Goal: Register for event/course

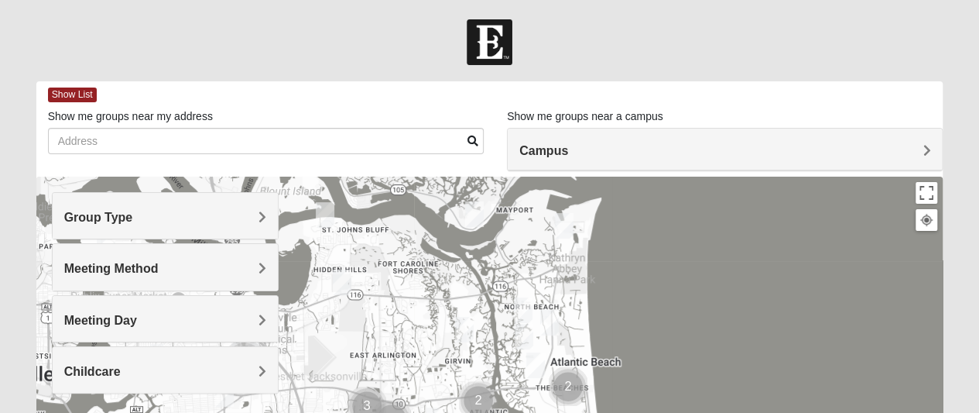
click at [261, 207] on div "Group Type" at bounding box center [165, 216] width 225 height 46
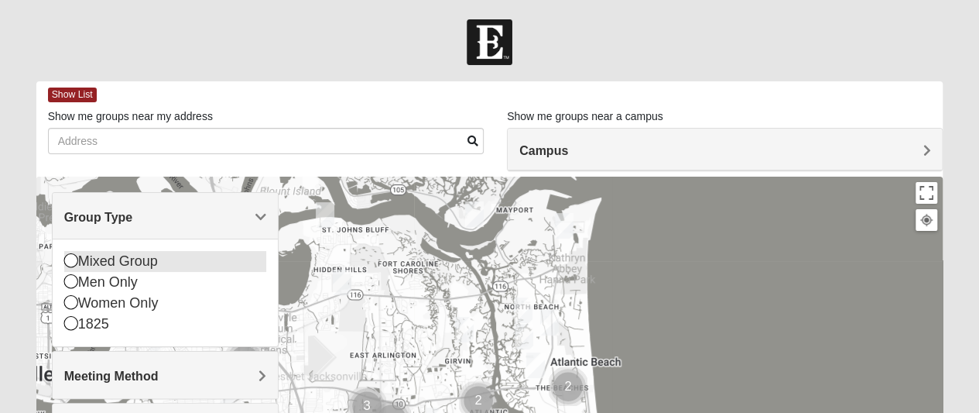
click at [170, 259] on div "Mixed Group" at bounding box center [165, 261] width 202 height 21
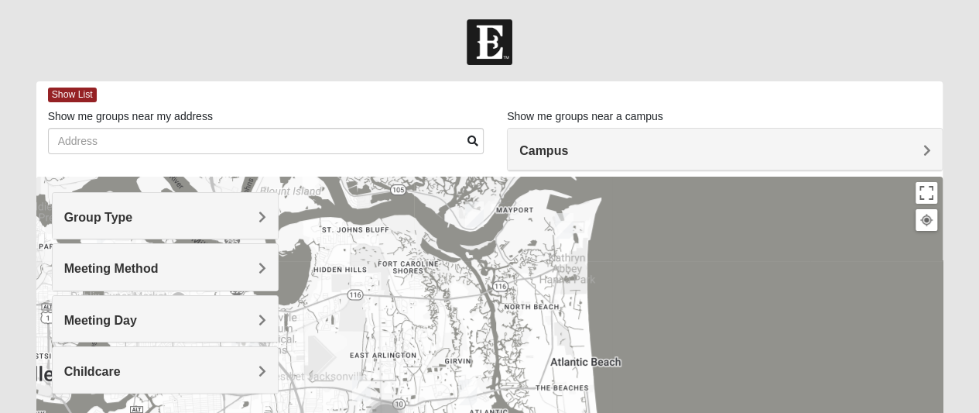
click at [256, 272] on h4 "Meeting Method" at bounding box center [165, 268] width 202 height 15
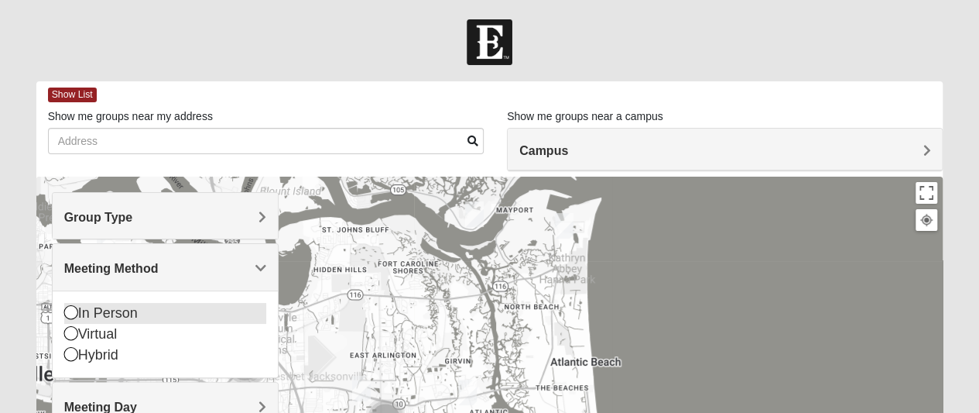
click at [96, 310] on div "In Person" at bounding box center [165, 313] width 202 height 21
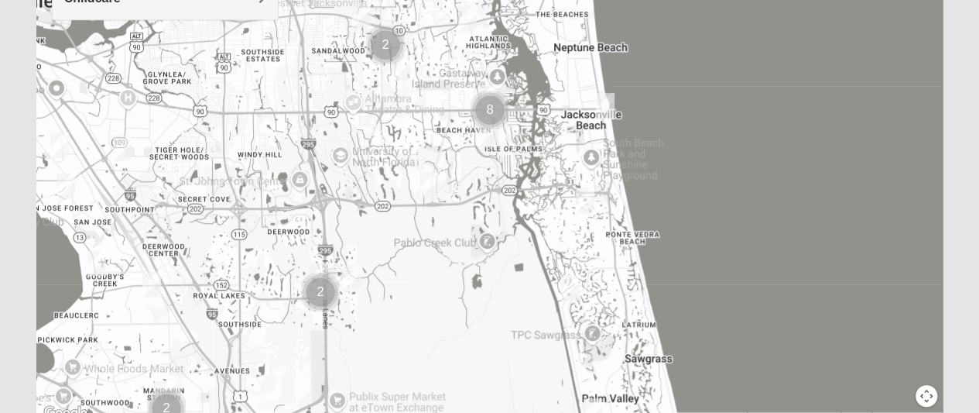
scroll to position [389, 0]
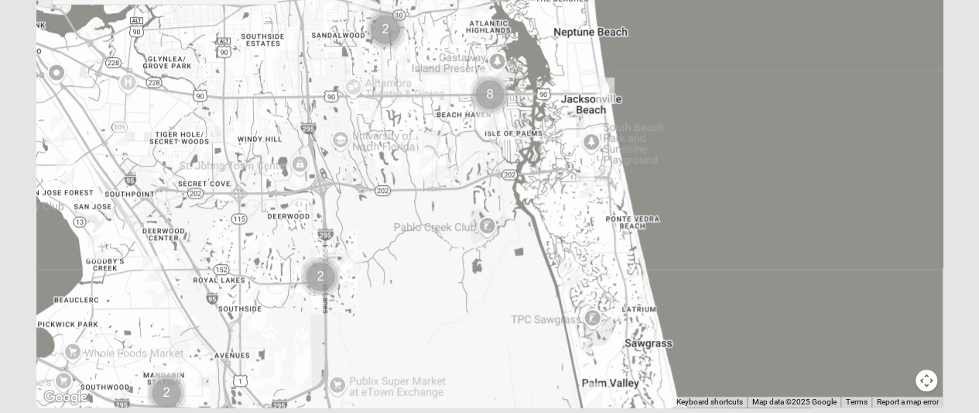
click at [357, 262] on img "Mixed Craig & Marsha Myers 32256" at bounding box center [352, 262] width 19 height 26
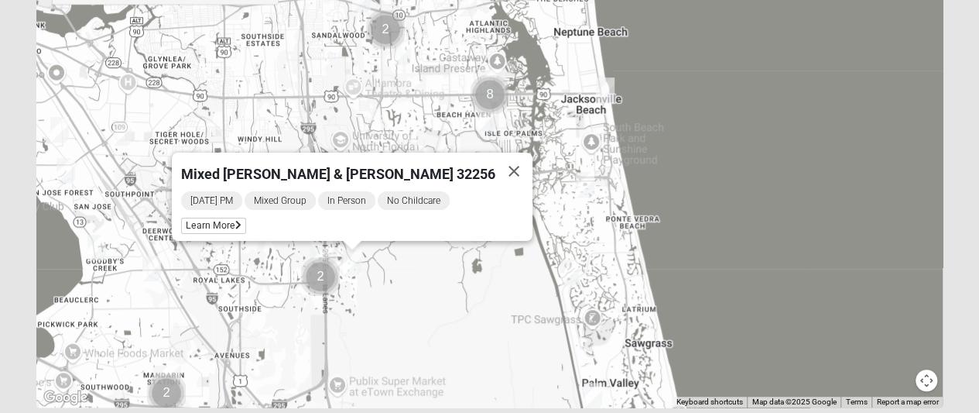
click at [319, 278] on img "Cluster of 2 groups" at bounding box center [320, 276] width 39 height 39
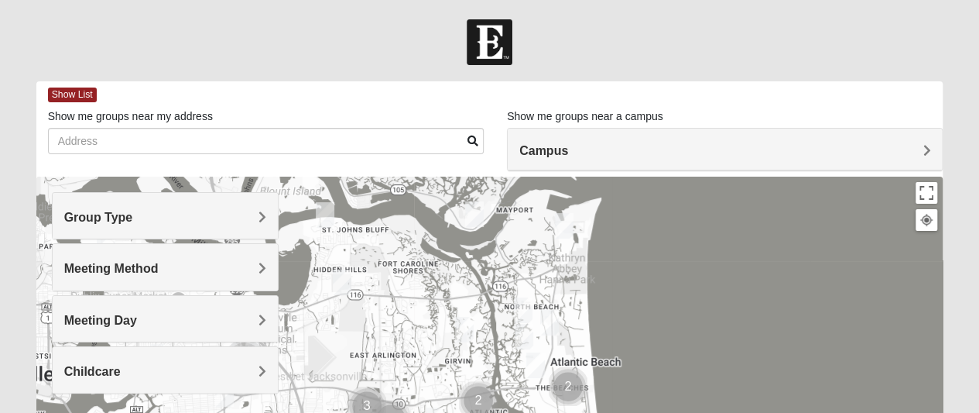
click at [133, 218] on span "Group Type" at bounding box center [98, 217] width 69 height 13
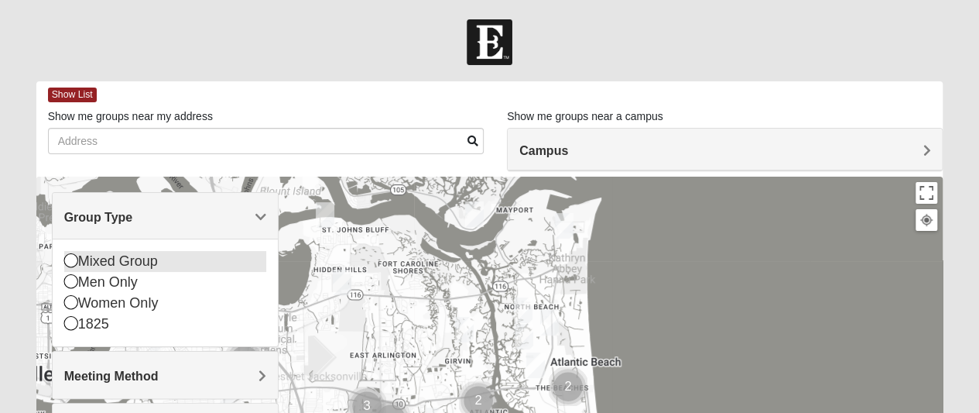
click at [247, 262] on div "Mixed Group" at bounding box center [165, 261] width 202 height 21
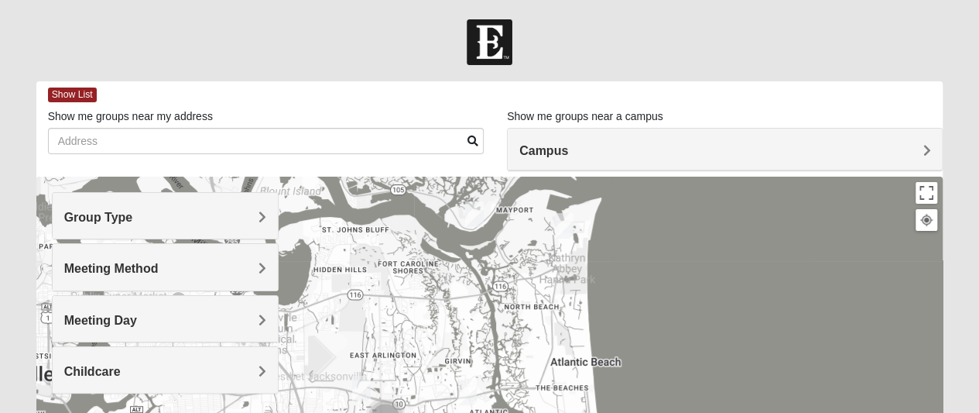
click at [254, 278] on div "Meeting Method" at bounding box center [165, 267] width 225 height 46
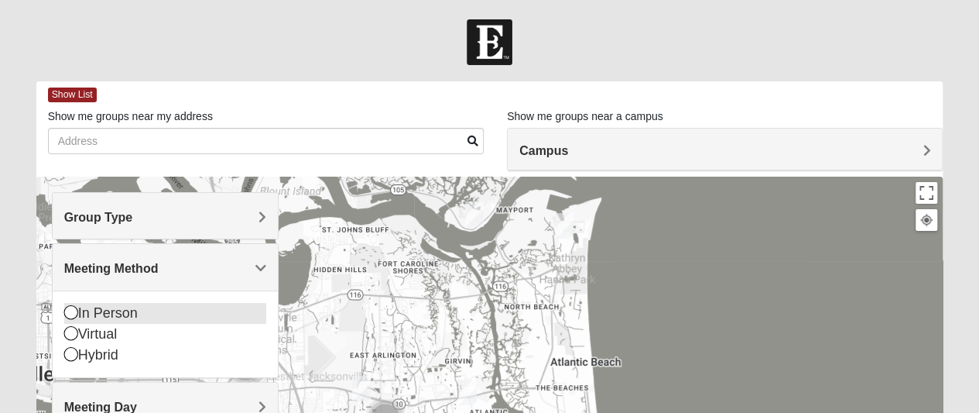
click at [244, 307] on div "In Person" at bounding box center [165, 313] width 202 height 21
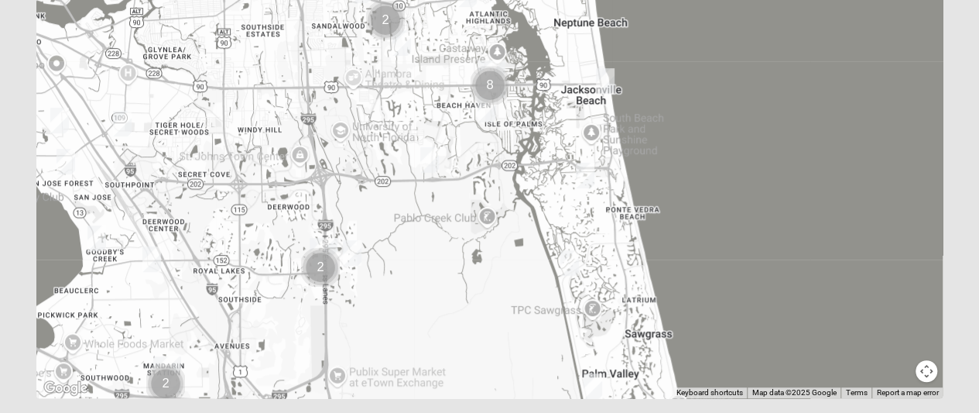
scroll to position [440, 0]
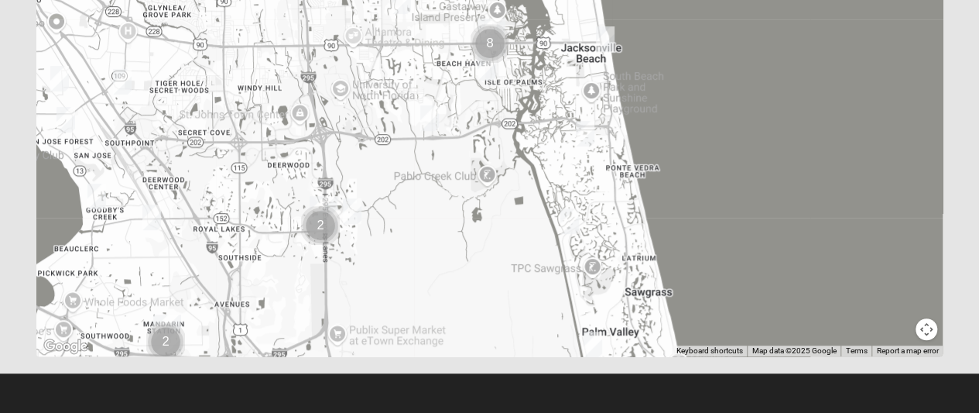
click at [166, 335] on img "Cluster of 2 groups" at bounding box center [165, 341] width 39 height 39
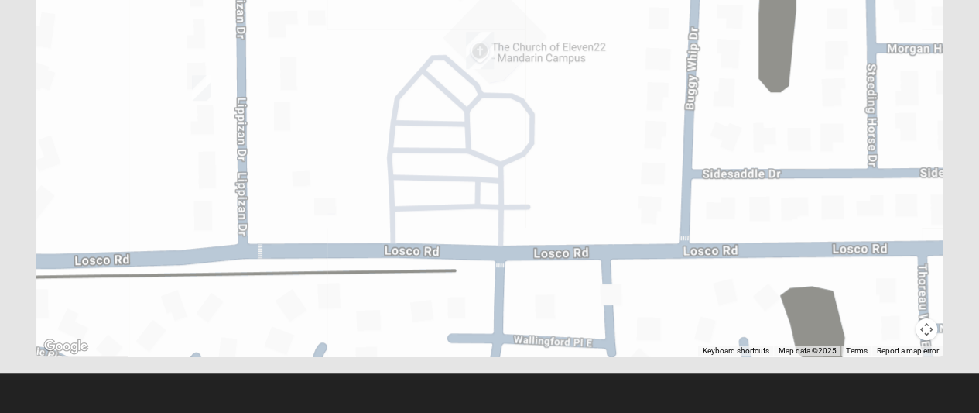
click at [196, 87] on img "On Campus Mixed Lockley 32257" at bounding box center [201, 88] width 19 height 26
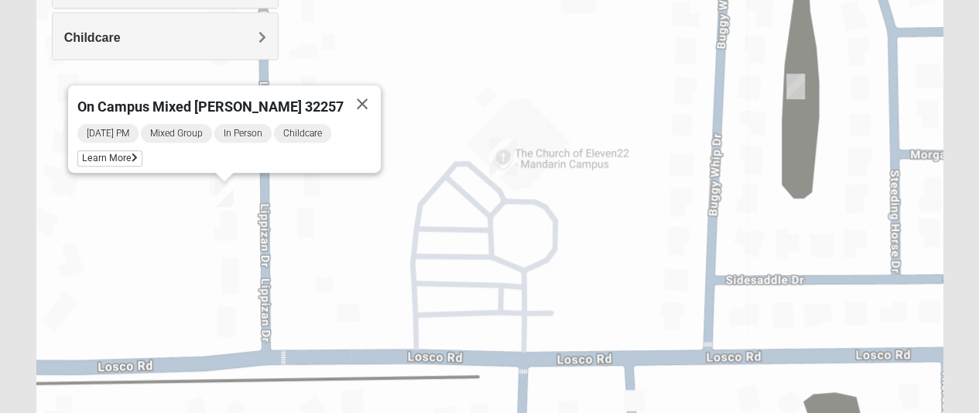
scroll to position [331, 0]
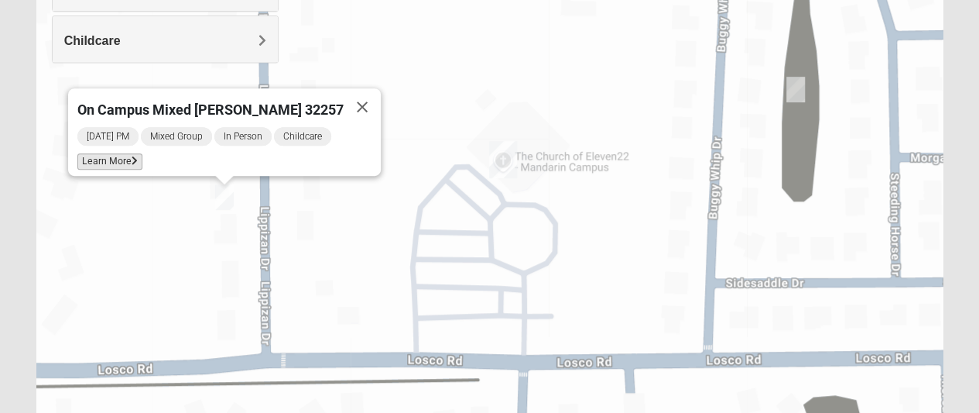
click at [135, 153] on span "Learn More" at bounding box center [109, 161] width 65 height 16
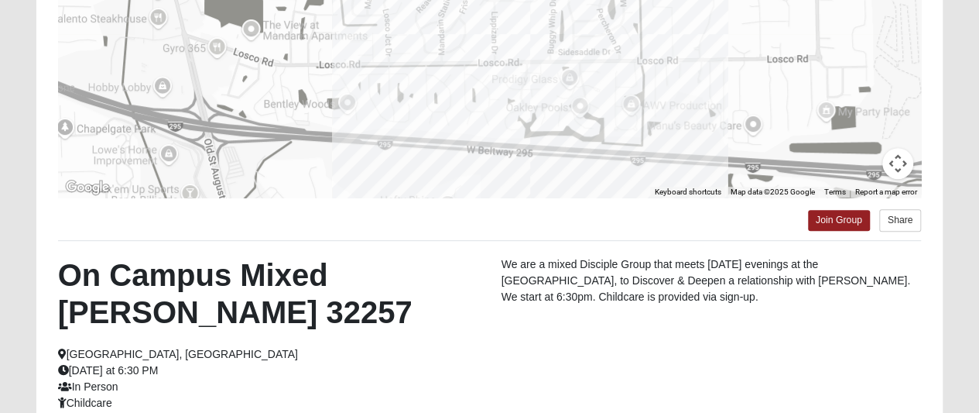
scroll to position [277, 0]
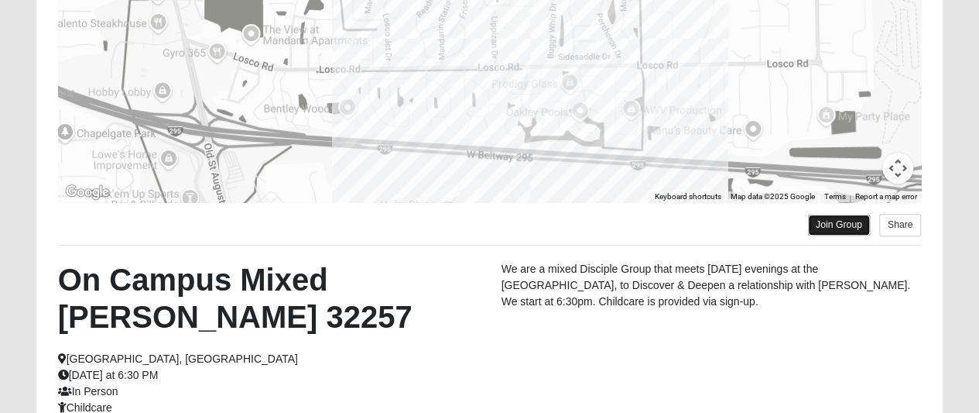
click at [828, 222] on link "Join Group" at bounding box center [839, 224] width 62 height 21
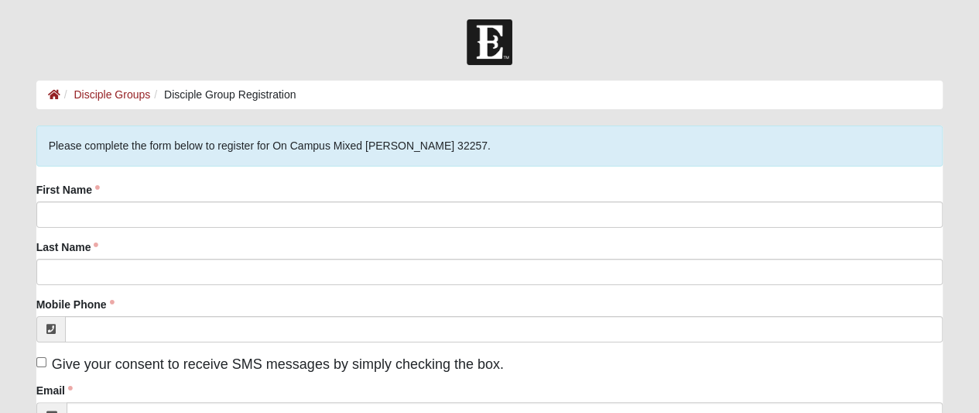
click at [286, 193] on div "First Name" at bounding box center [489, 205] width 907 height 46
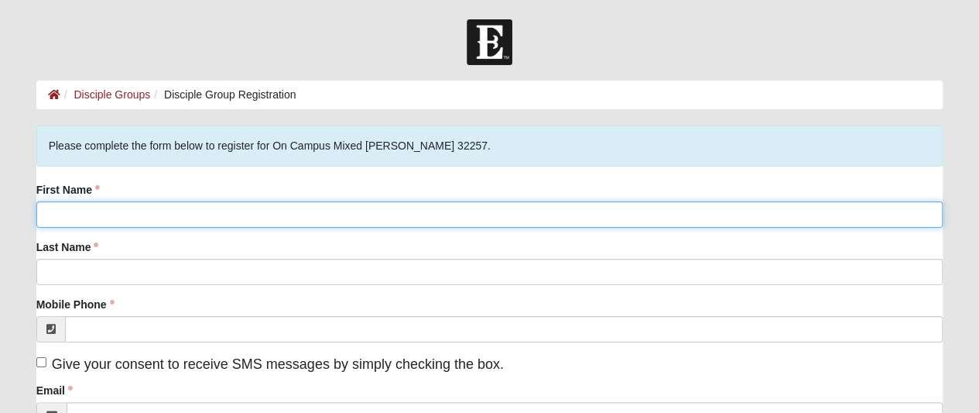
click at [266, 210] on input "First Name" at bounding box center [489, 214] width 907 height 26
type input "Heather"
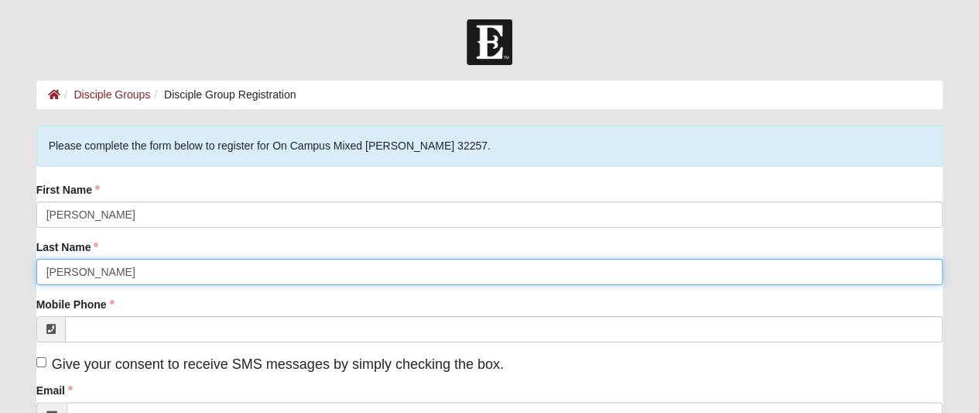
type input "Bruce"
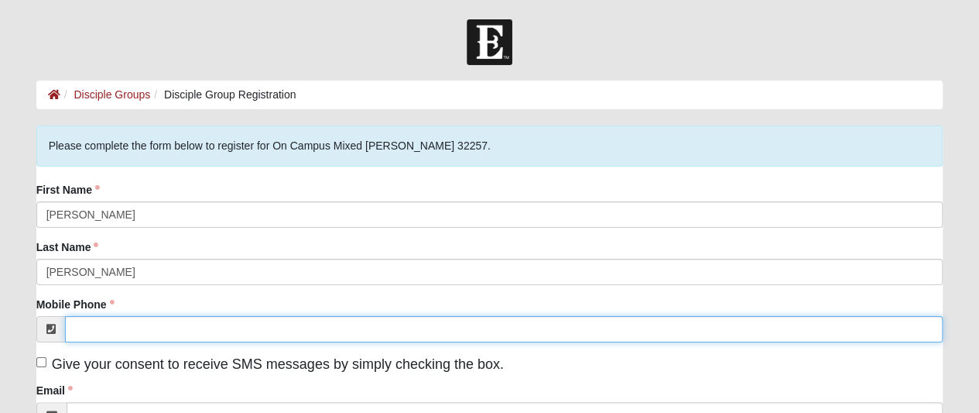
click at [214, 327] on input "Mobile Phone" at bounding box center [504, 329] width 879 height 26
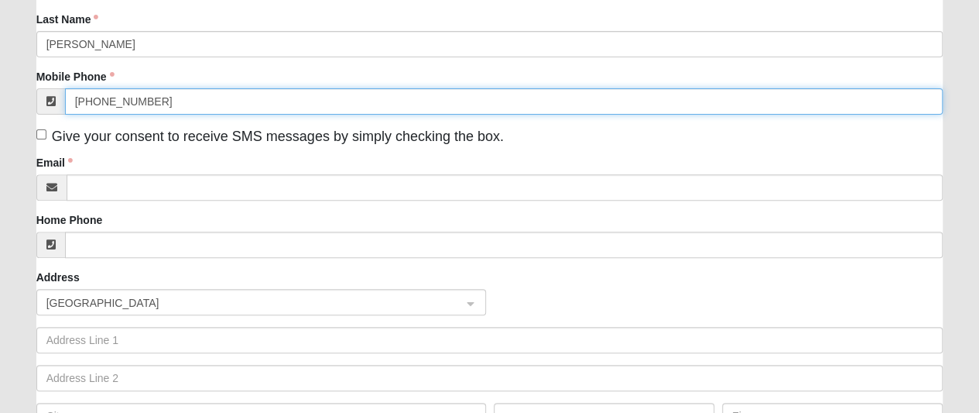
scroll to position [249, 0]
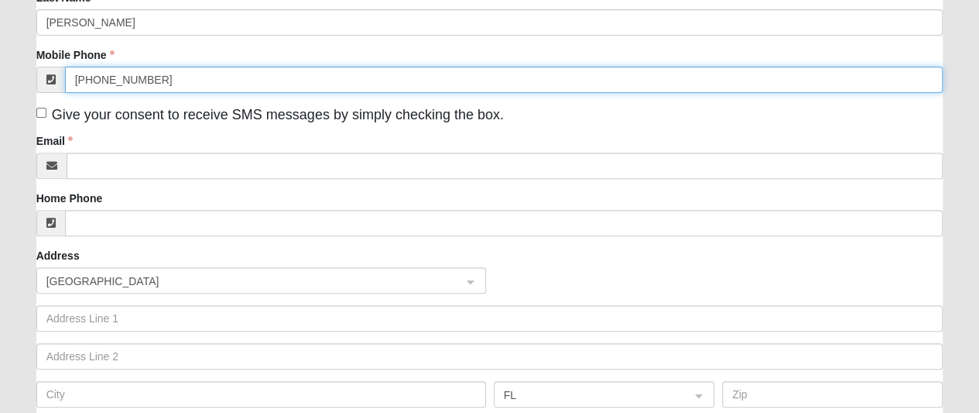
type input "(904) 544-2248"
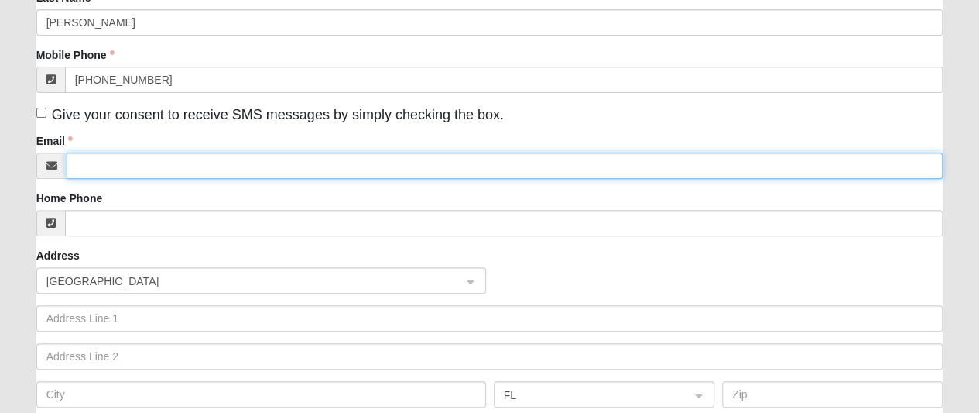
click at [130, 166] on input "Email" at bounding box center [505, 166] width 877 height 26
type input "heatheradon@gmail.com"
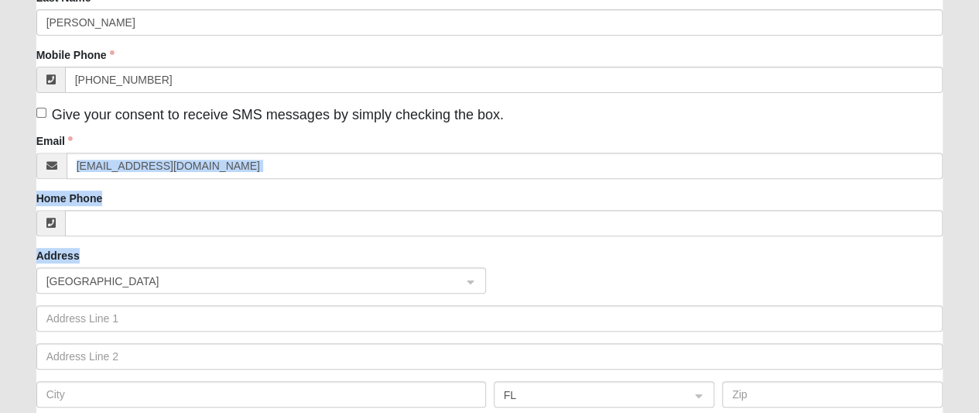
drag, startPoint x: 979, startPoint y: 159, endPoint x: 990, endPoint y: 239, distance: 81.4
click at [979, 239] on html "Log In Disciple Group Registration Disciple Groups Disciple Group Registration …" at bounding box center [489, 217] width 979 height 932
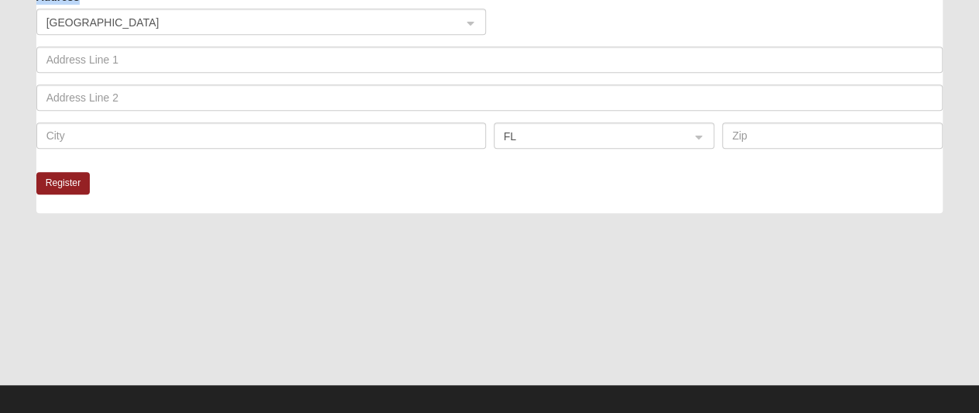
scroll to position [510, 0]
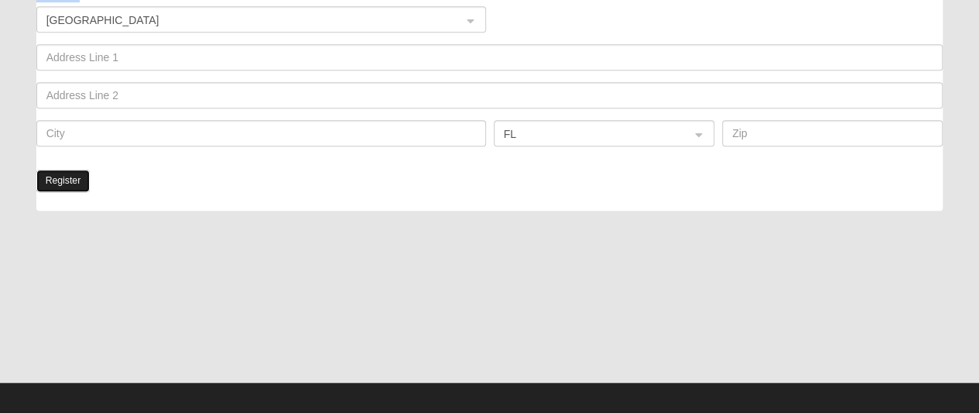
click at [57, 173] on button "Register" at bounding box center [63, 181] width 54 height 22
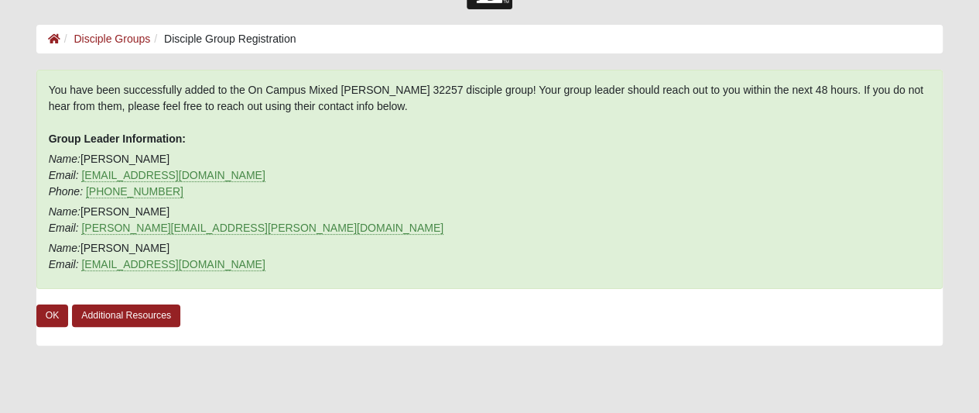
scroll to position [55, 0]
click at [50, 315] on link "OK" at bounding box center [52, 316] width 33 height 22
